Goal: Task Accomplishment & Management: Complete application form

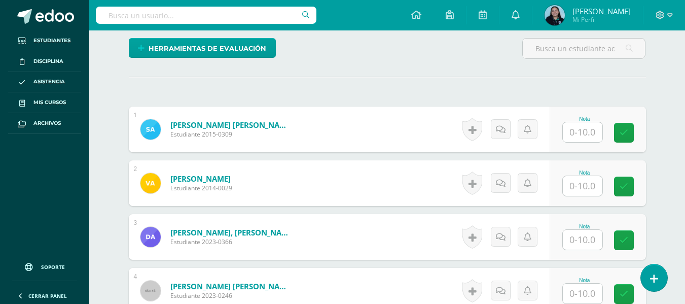
scroll to position [246, 0]
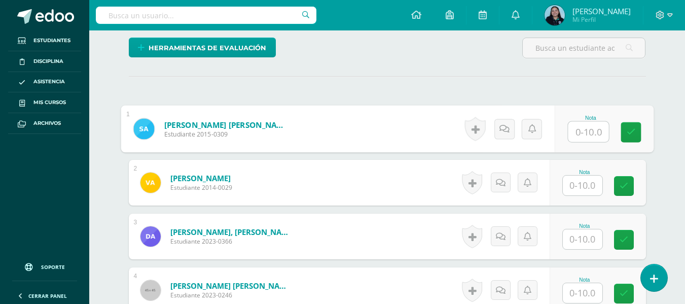
click at [569, 124] on input "text" at bounding box center [588, 132] width 41 height 20
type input "10"
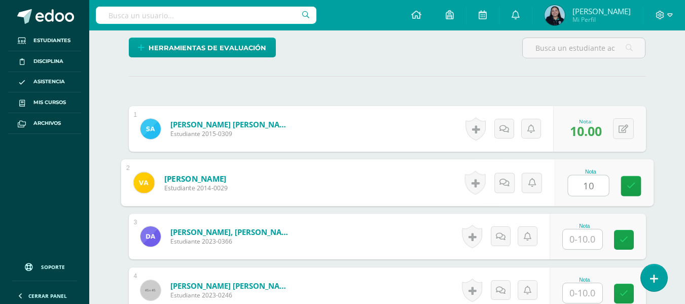
type input "10"
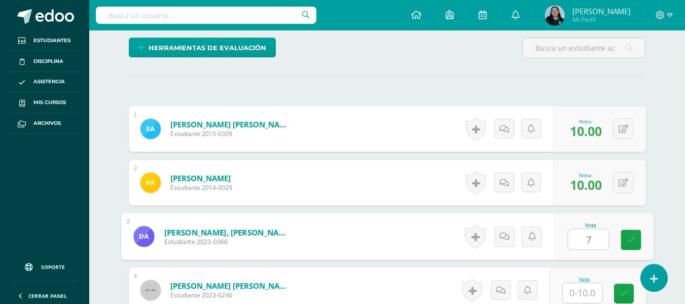
type input "7"
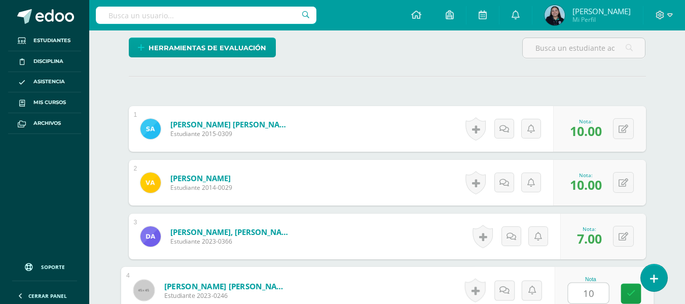
type input "10"
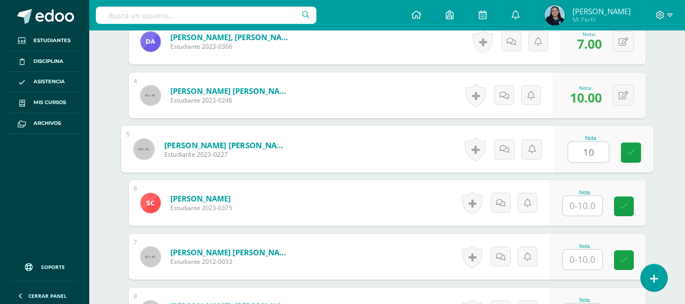
type input "10"
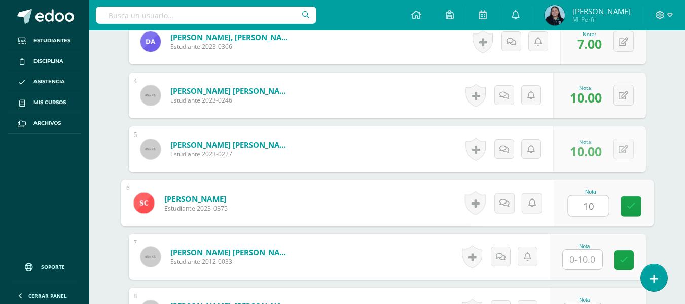
type input "10"
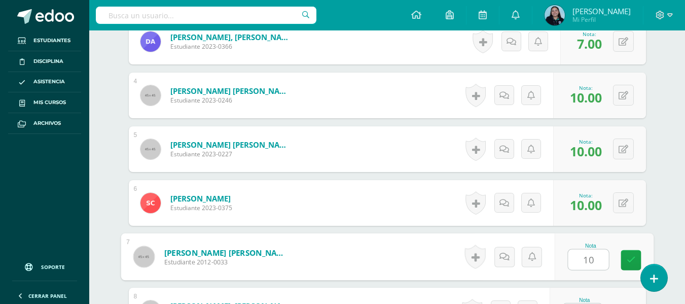
type input "10"
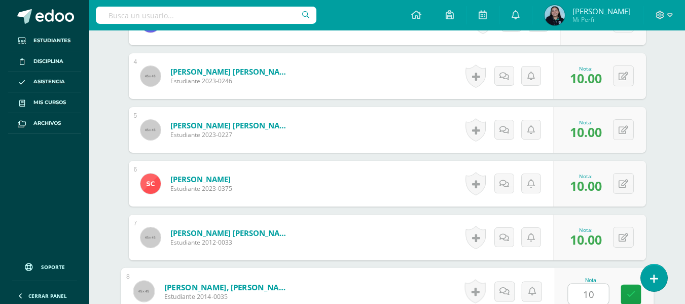
type input "10"
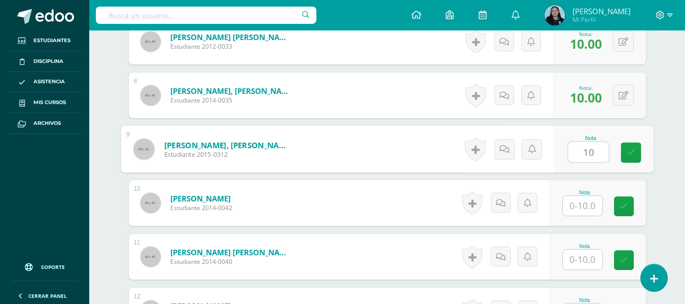
type input "10"
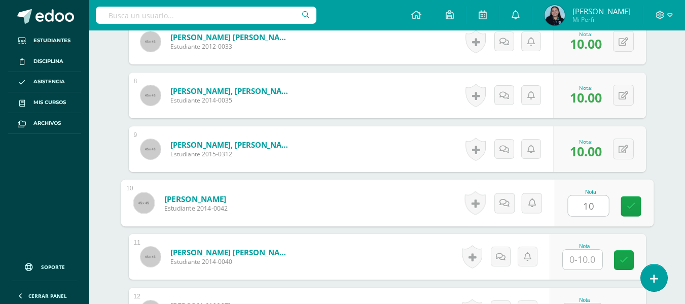
type input "10"
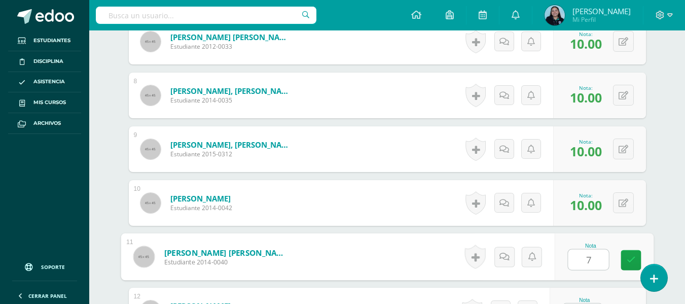
type input "7"
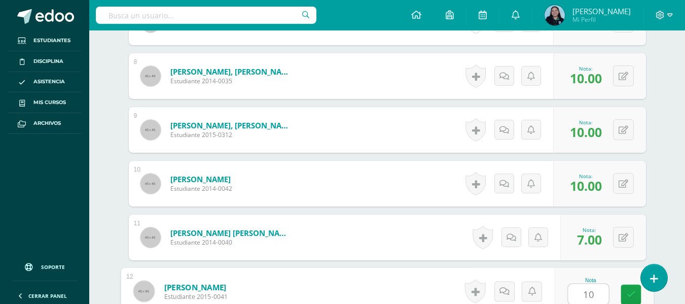
type input "10"
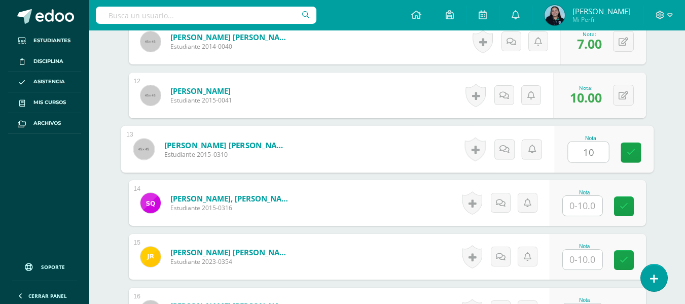
type input "10"
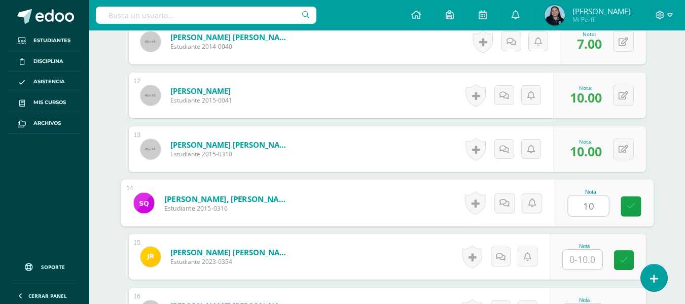
type input "10"
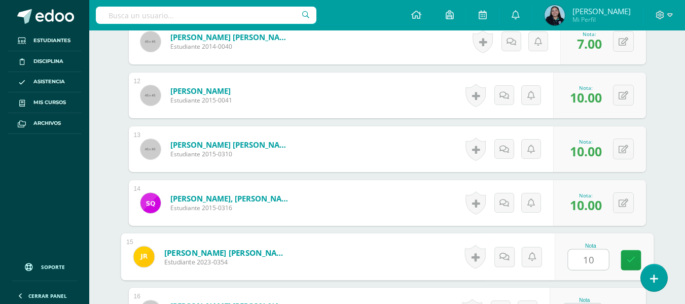
type input "10"
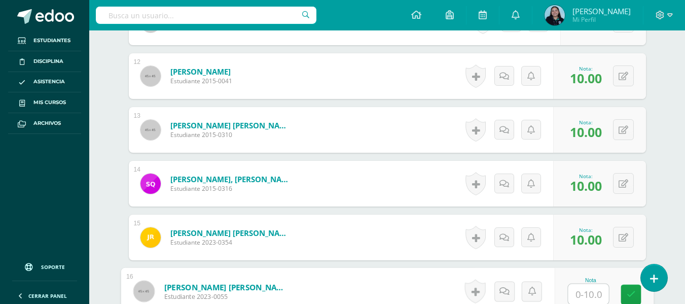
scroll to position [1008, 0]
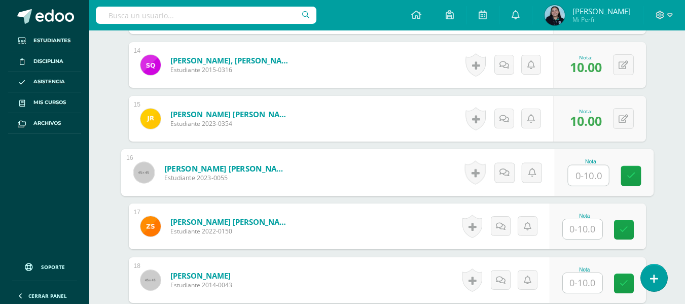
click at [577, 180] on input "text" at bounding box center [588, 175] width 41 height 20
type input "1"
type input "7"
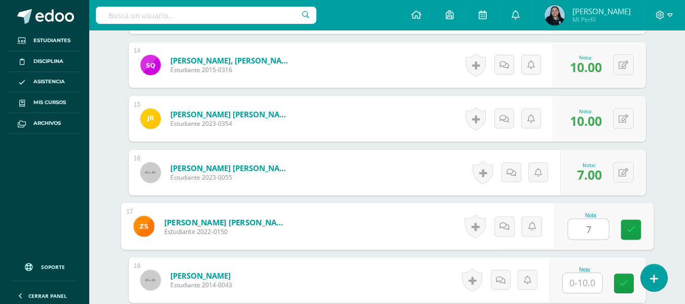
type input "7"
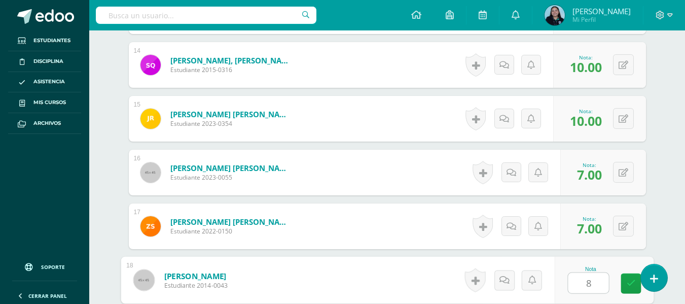
type input "8"
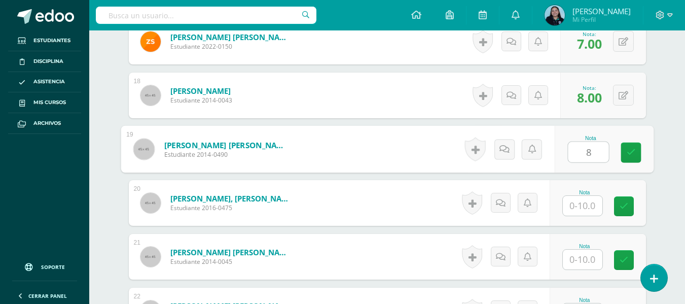
type input "8"
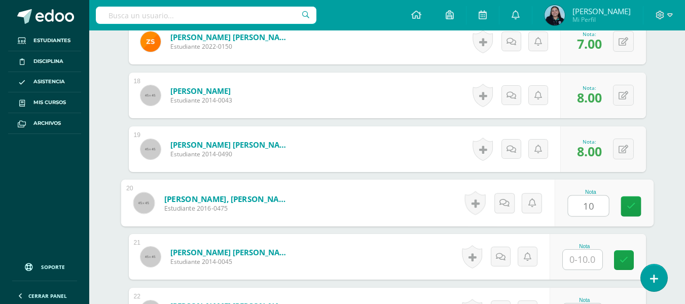
type input "10"
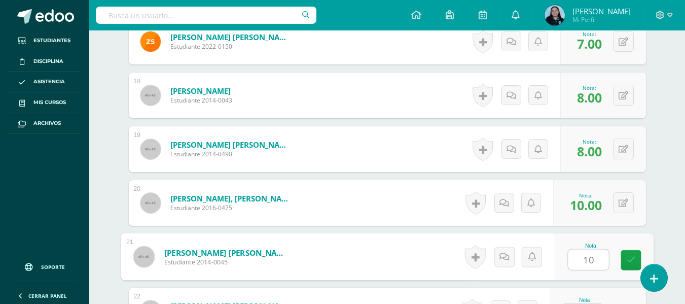
type input "10"
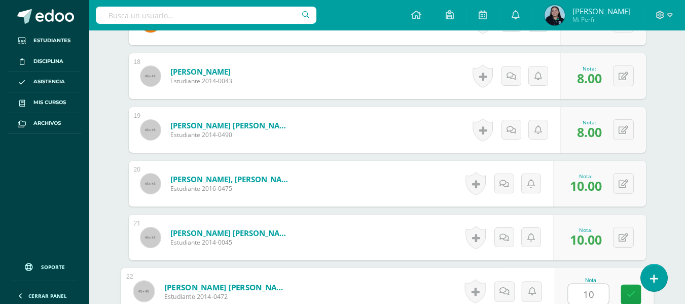
type input "10"
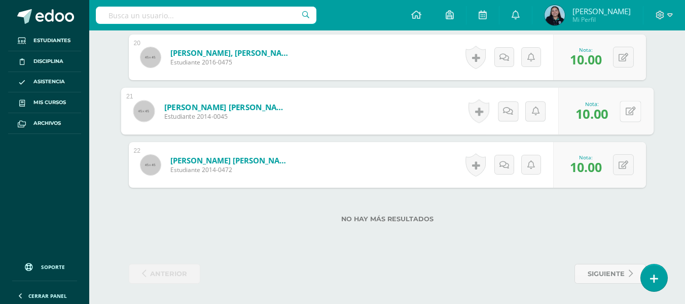
click at [621, 107] on button at bounding box center [629, 110] width 21 height 21
